Goal: Task Accomplishment & Management: Manage account settings

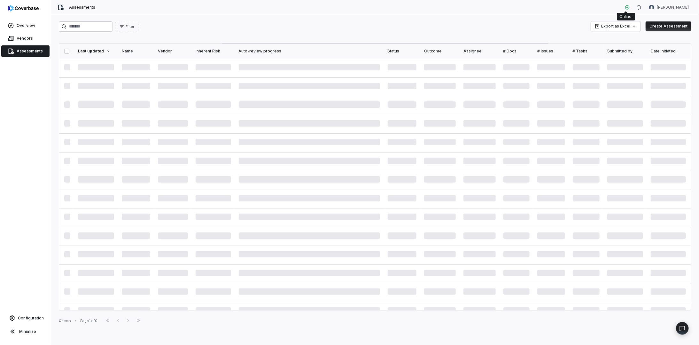
click at [627, 6] on icon at bounding box center [627, 7] width 4 height 4
click at [667, 8] on html "Overview Vendors Assessments Configuration Minimize Assessments [PERSON_NAME] F…" at bounding box center [349, 172] width 699 height 345
click at [661, 60] on div "Log out" at bounding box center [665, 59] width 49 height 10
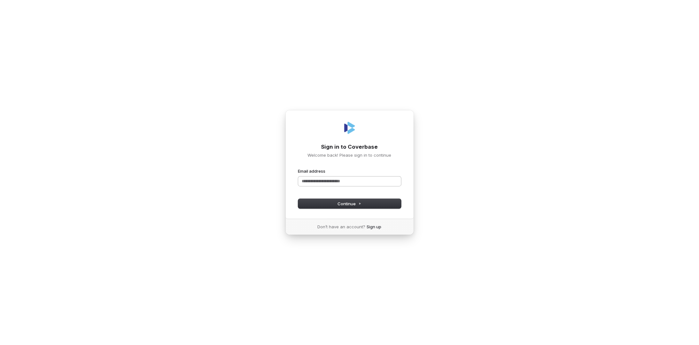
click at [314, 184] on input "Email address" at bounding box center [349, 181] width 103 height 10
click at [321, 201] on button "Continue" at bounding box center [349, 204] width 103 height 10
type input "**********"
